Goal: Check status: Check status

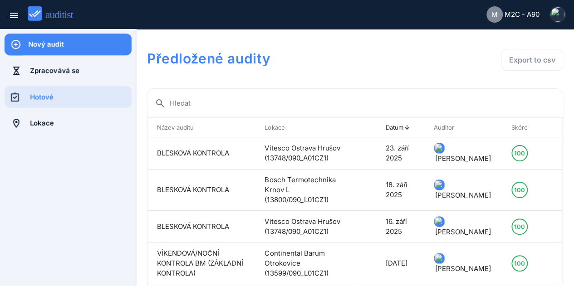
click at [67, 99] on div "Hotové" at bounding box center [81, 97] width 102 height 10
click at [189, 105] on input "Hledat" at bounding box center [363, 103] width 386 height 15
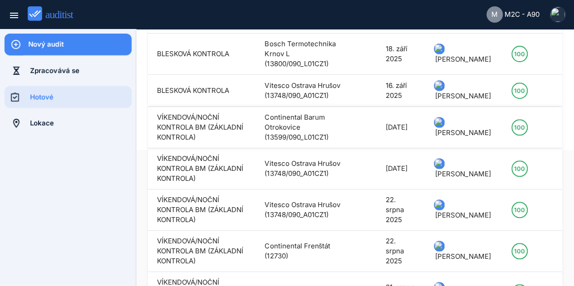
scroll to position [91, 0]
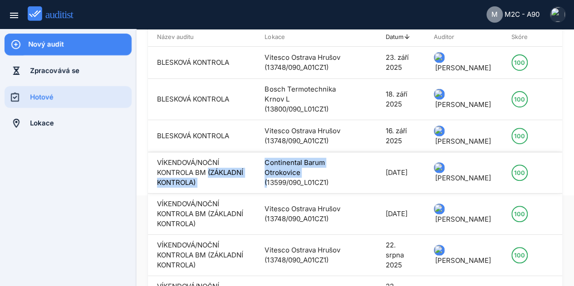
drag, startPoint x: 330, startPoint y: 186, endPoint x: 252, endPoint y: 184, distance: 77.6
click at [252, 184] on tr "VÍKENDOVÁ/NOČNÍ KONTROLA BM (ZÁKLADNÍ KONTROLA) Continental Barum Otrokovice (1…" at bounding box center [355, 172] width 414 height 41
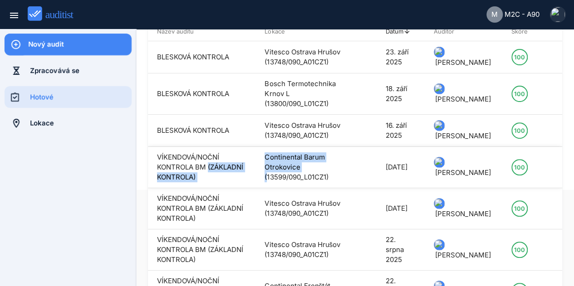
scroll to position [0, 0]
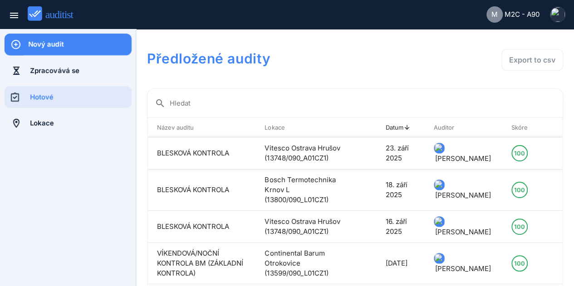
click at [246, 159] on td "BLESKOVÁ KONTROLA" at bounding box center [202, 153] width 108 height 32
